Goal: Answer question/provide support: Share knowledge or assist other users

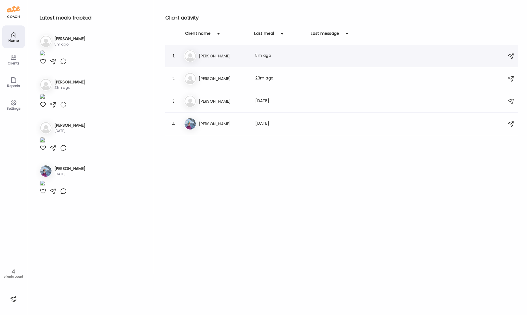
click at [210, 55] on h3 "[PERSON_NAME]" at bounding box center [224, 56] width 50 height 7
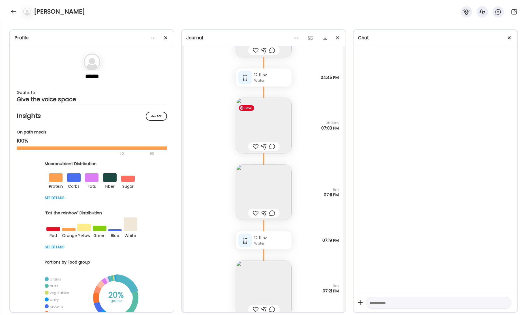
scroll to position [19098, 0]
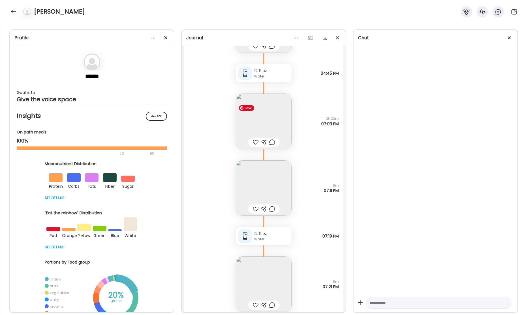
click at [273, 116] on img at bounding box center [263, 121] width 55 height 55
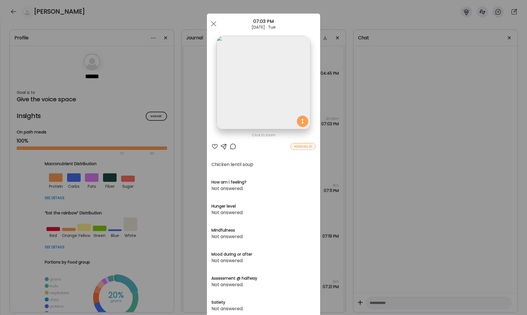
click at [291, 92] on img at bounding box center [264, 83] width 94 height 94
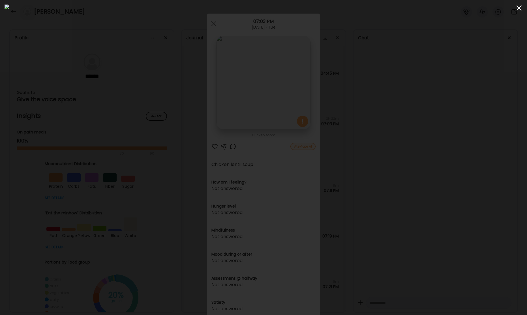
click at [519, 10] on div at bounding box center [519, 7] width 11 height 11
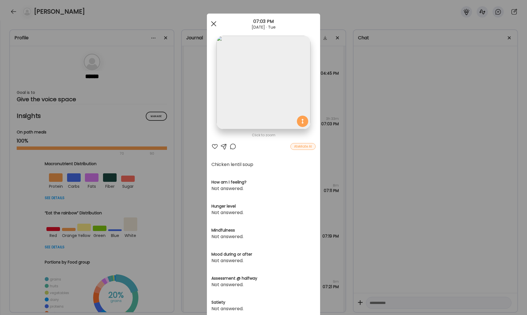
click at [215, 23] on span at bounding box center [213, 23] width 5 height 5
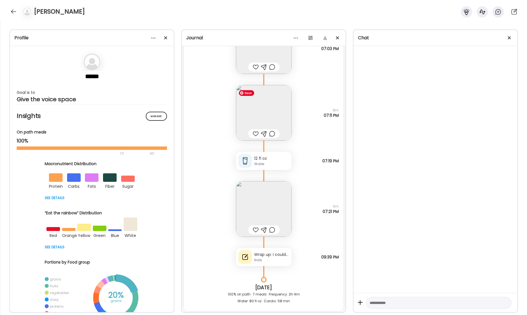
scroll to position [19179, 0]
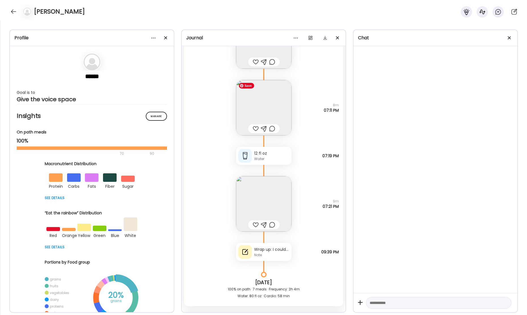
click at [265, 111] on img at bounding box center [263, 107] width 55 height 55
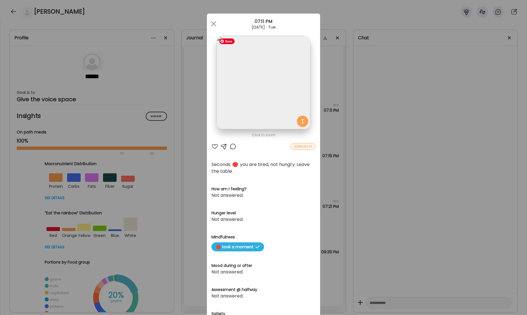
click at [278, 112] on img at bounding box center [264, 83] width 94 height 94
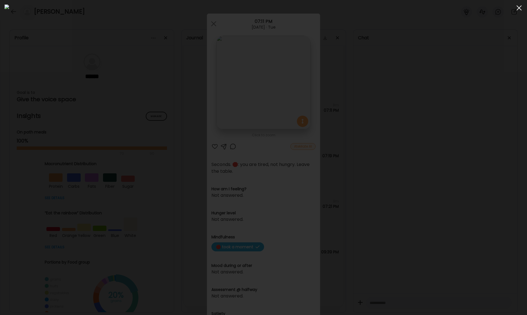
click at [519, 9] on div at bounding box center [519, 7] width 11 height 11
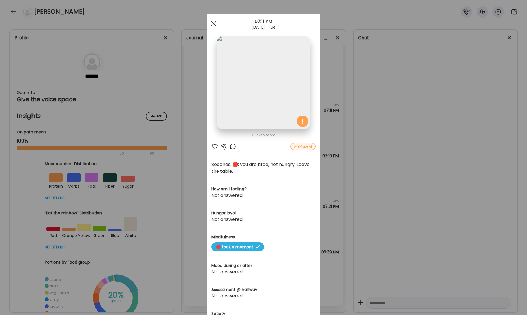
click at [212, 24] on div at bounding box center [213, 23] width 11 height 11
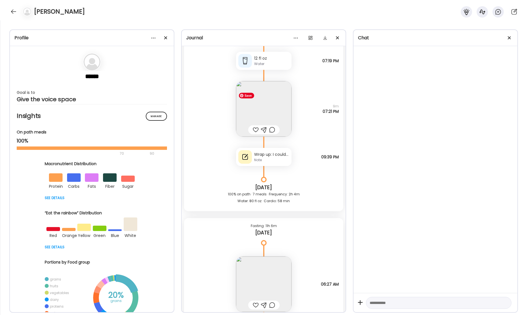
scroll to position [19275, 0]
click at [270, 156] on div "Wrap up: I could have stopped at one serving of dinner. Next time, I will slow …" at bounding box center [271, 154] width 35 height 6
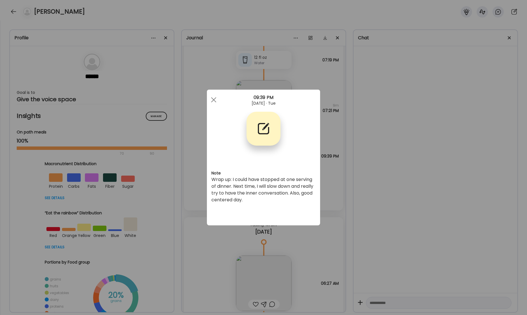
drag, startPoint x: 213, startPoint y: 100, endPoint x: 233, endPoint y: 110, distance: 22.5
click at [213, 100] on span at bounding box center [213, 99] width 5 height 5
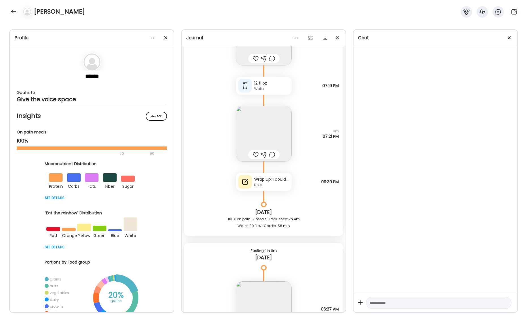
scroll to position [19321, 0]
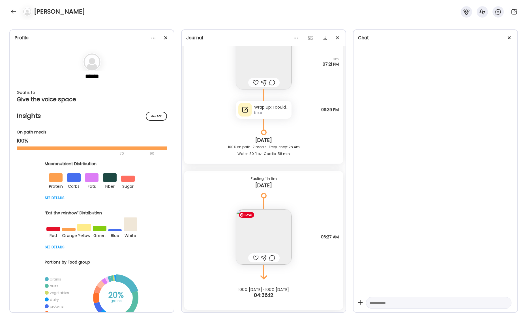
click at [259, 227] on img at bounding box center [263, 236] width 55 height 55
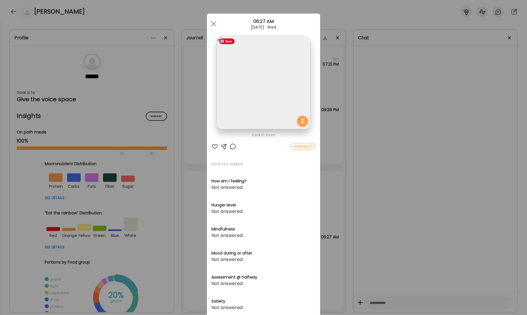
click at [266, 88] on img at bounding box center [264, 83] width 94 height 94
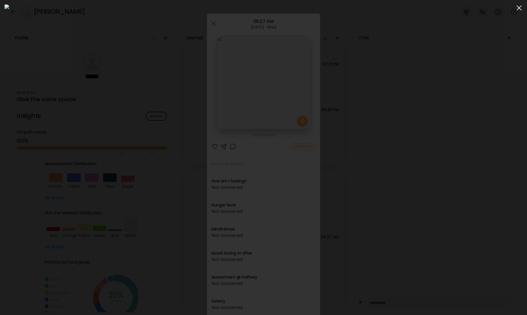
click at [518, 9] on div at bounding box center [519, 7] width 11 height 11
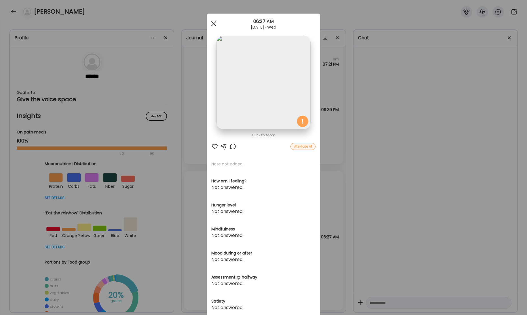
click at [213, 23] on span at bounding box center [213, 23] width 5 height 5
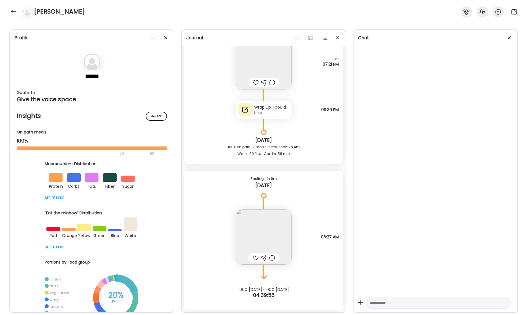
click at [273, 112] on div "Note" at bounding box center [271, 112] width 35 height 5
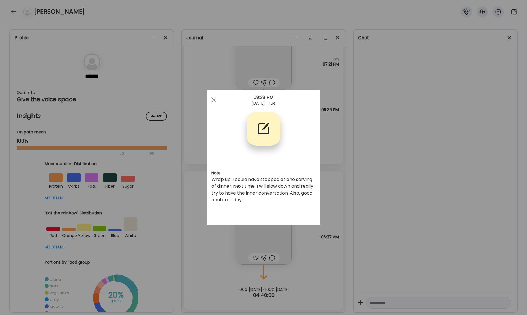
click at [383, 112] on div "Ate Coach Dashboard Wahoo! It’s official Take a moment to set up your Coach Pro…" at bounding box center [263, 157] width 527 height 315
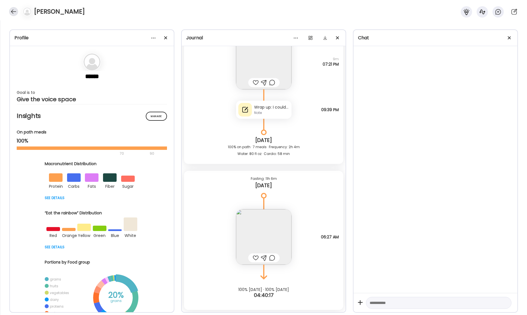
click at [12, 12] on div at bounding box center [13, 11] width 9 height 9
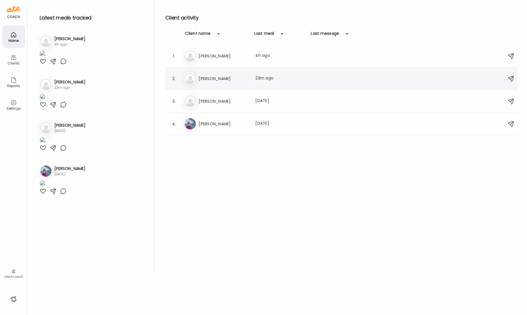
click at [221, 75] on h3 "[PERSON_NAME]" at bounding box center [224, 78] width 50 height 7
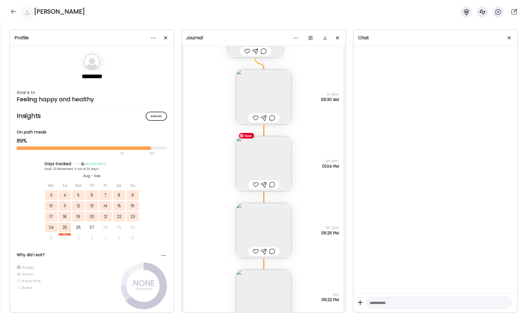
scroll to position [12499, 0]
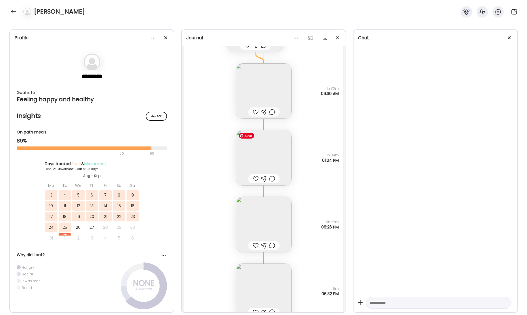
click at [271, 165] on img at bounding box center [263, 157] width 55 height 55
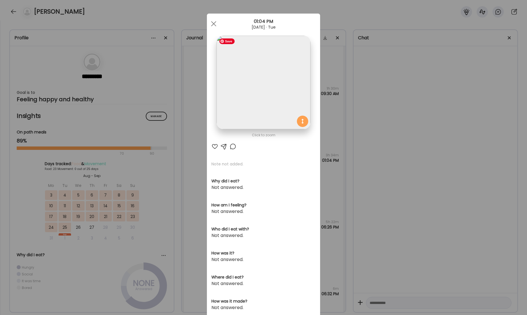
click at [269, 90] on img at bounding box center [264, 83] width 94 height 94
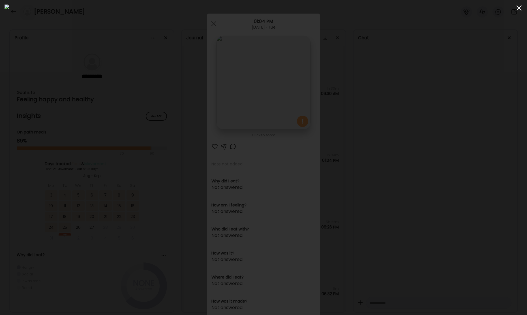
click at [520, 8] on div at bounding box center [519, 7] width 11 height 11
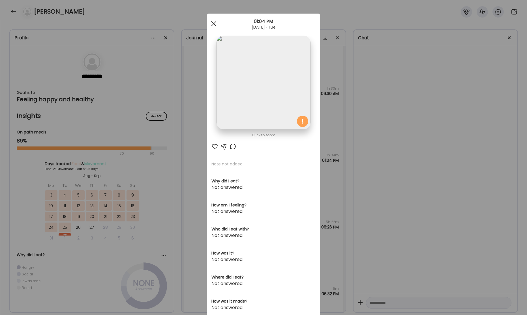
click at [215, 25] on span at bounding box center [213, 23] width 5 height 5
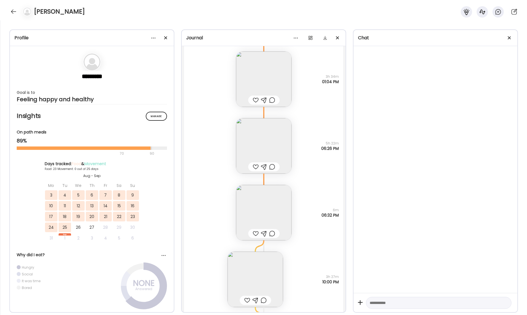
scroll to position [12602, 0]
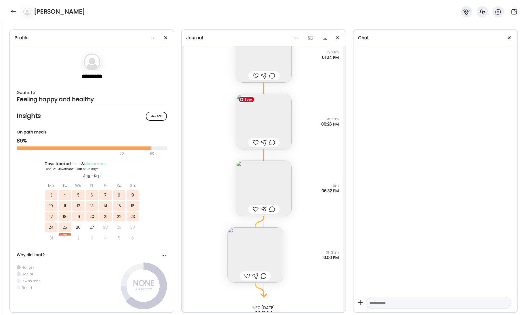
click at [261, 122] on img at bounding box center [263, 121] width 55 height 55
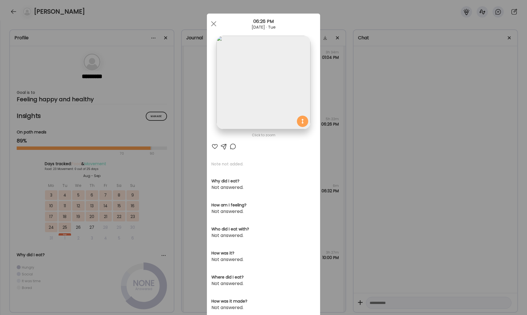
click at [404, 117] on div "Ate Coach Dashboard Wahoo! It’s official Take a moment to set up your Coach Pro…" at bounding box center [263, 157] width 527 height 315
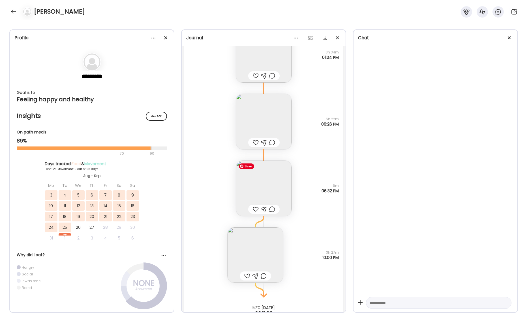
click at [264, 200] on img at bounding box center [263, 188] width 55 height 55
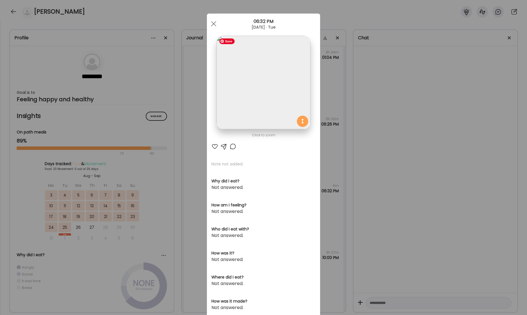
click at [263, 114] on img at bounding box center [264, 83] width 94 height 94
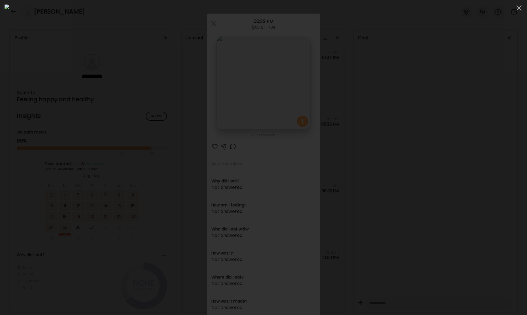
click at [519, 9] on div at bounding box center [519, 7] width 11 height 11
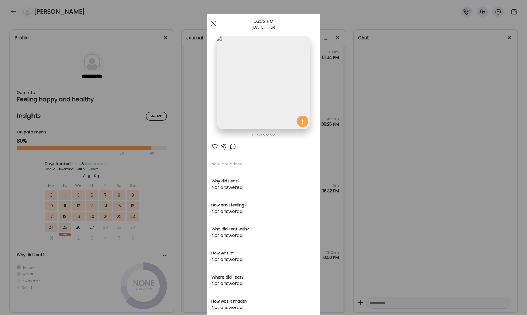
click at [215, 22] on div at bounding box center [213, 23] width 11 height 11
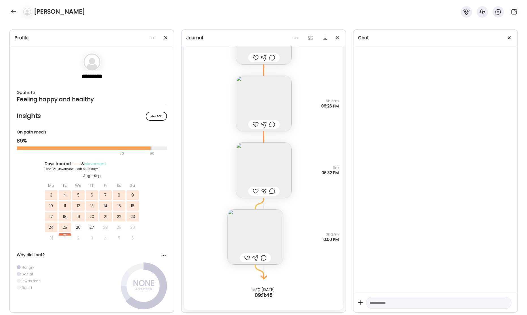
scroll to position [12617, 0]
click at [15, 12] on div at bounding box center [13, 11] width 9 height 9
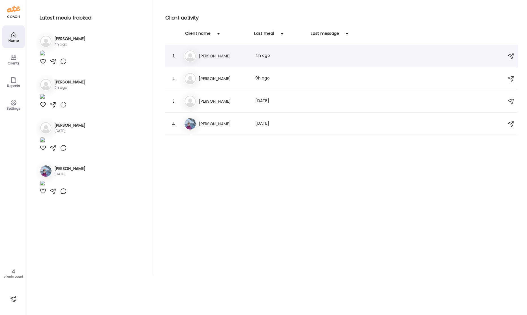
click at [221, 59] on h3 "[PERSON_NAME]" at bounding box center [224, 56] width 50 height 7
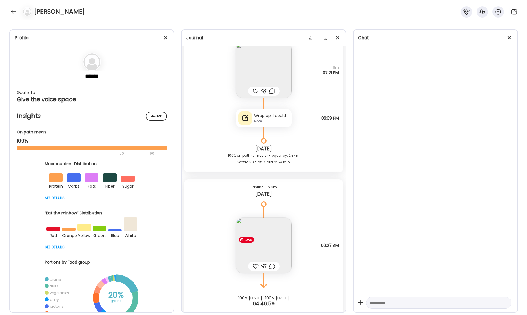
scroll to position [19321, 0]
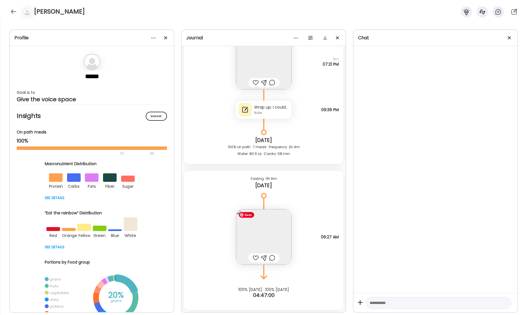
click at [270, 108] on div "Wrap up: I could have stopped at one serving of dinner. Next time, I will slow …" at bounding box center [271, 107] width 35 height 6
